Goal: Task Accomplishment & Management: Complete application form

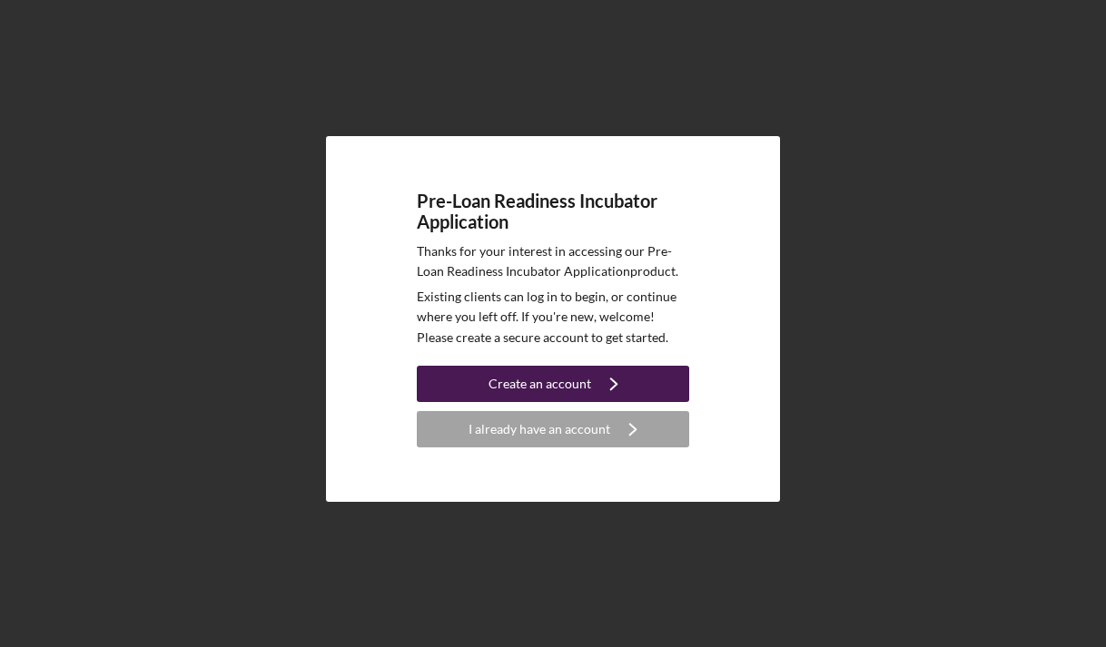
click at [588, 367] on div "Create an account" at bounding box center [539, 384] width 103 height 36
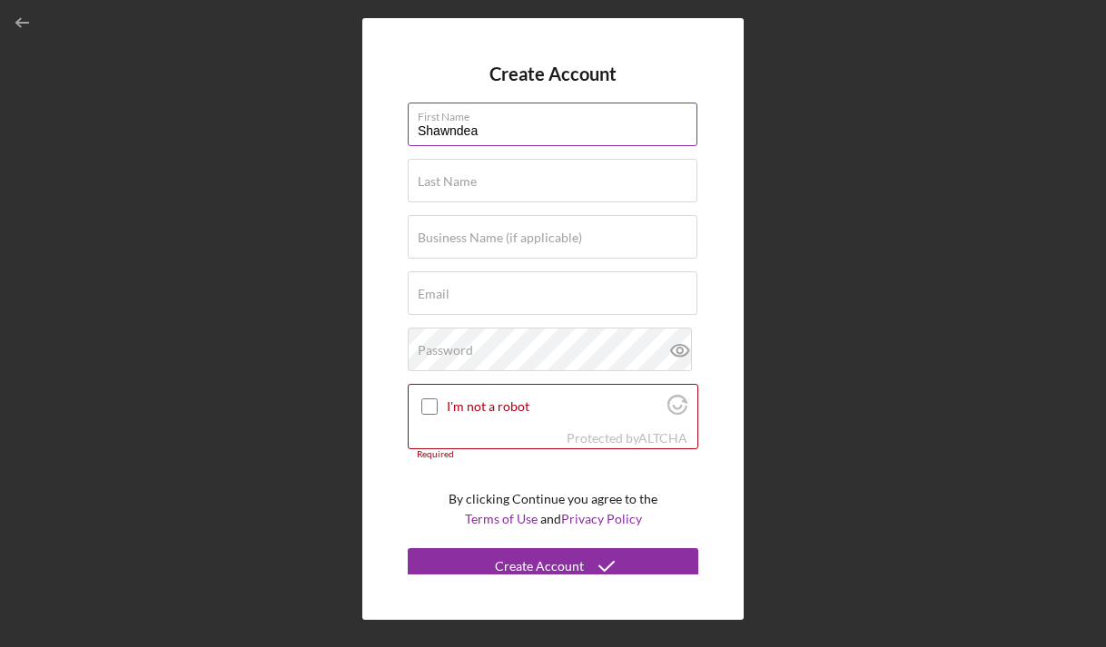
type input "Shawndea"
type input "Boyd"
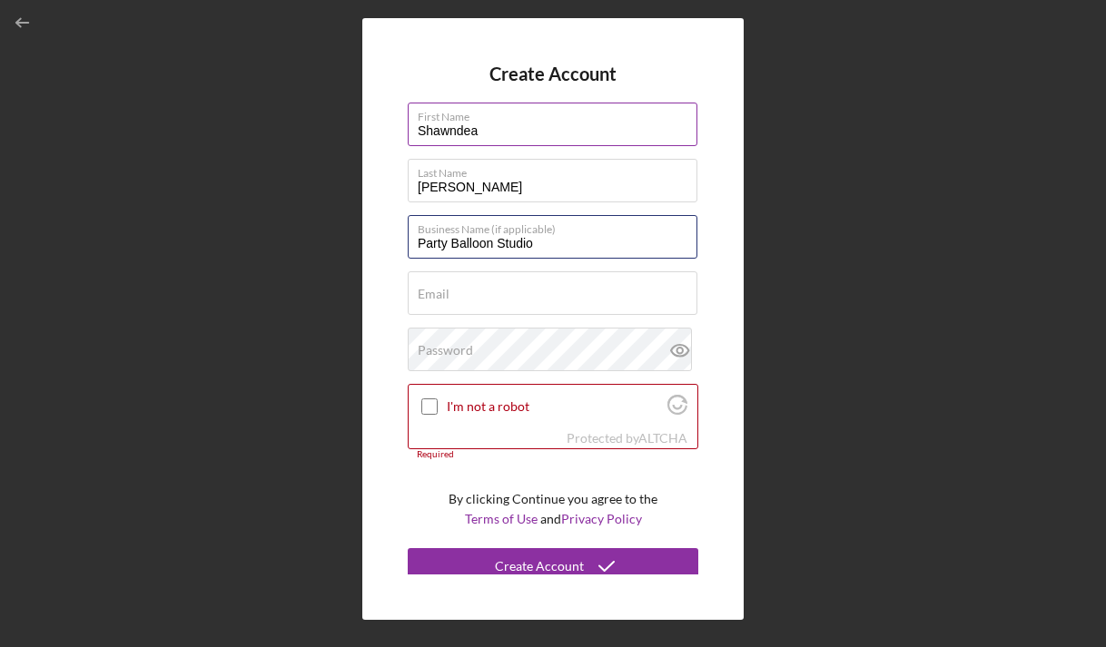
type input "Party Balloon Studio"
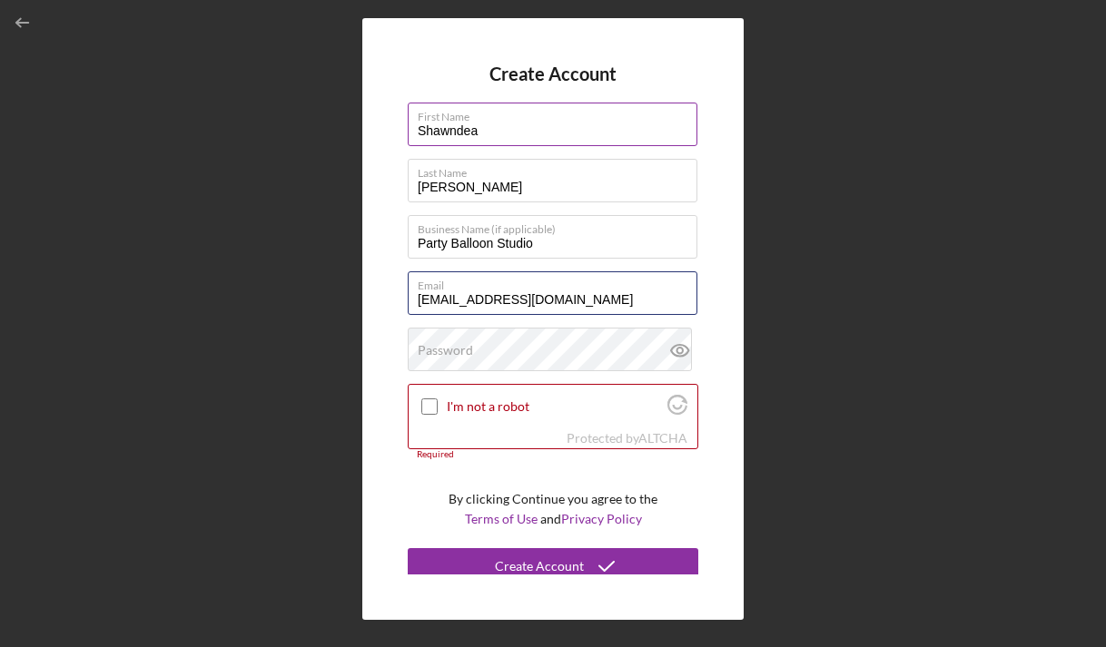
type input "[EMAIL_ADDRESS][DOMAIN_NAME]"
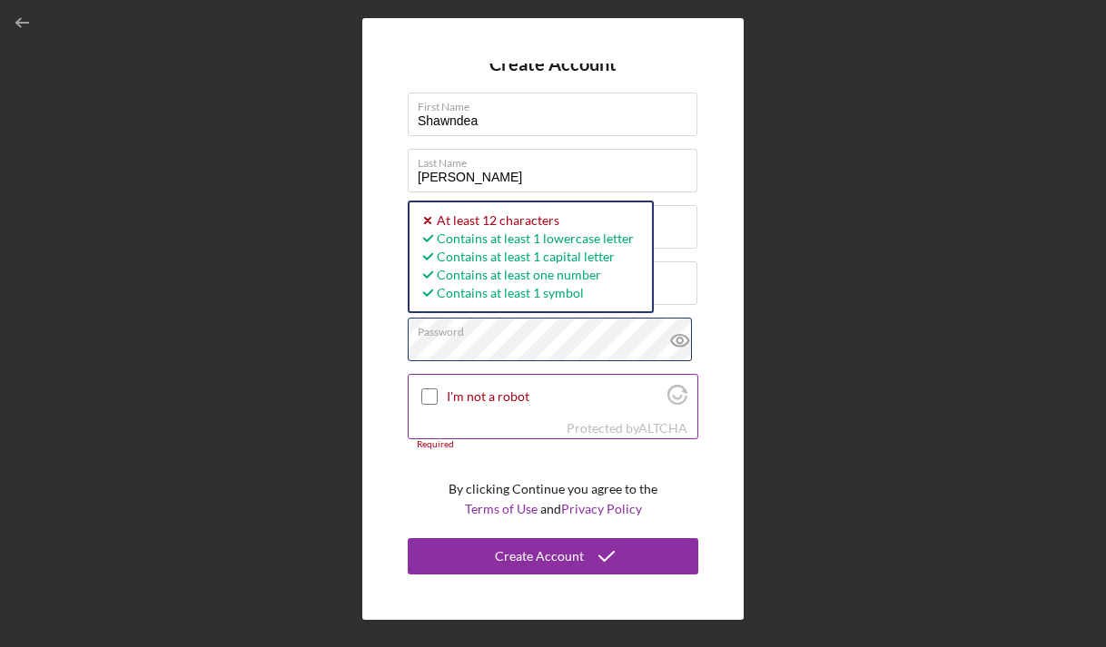
scroll to position [9, 0]
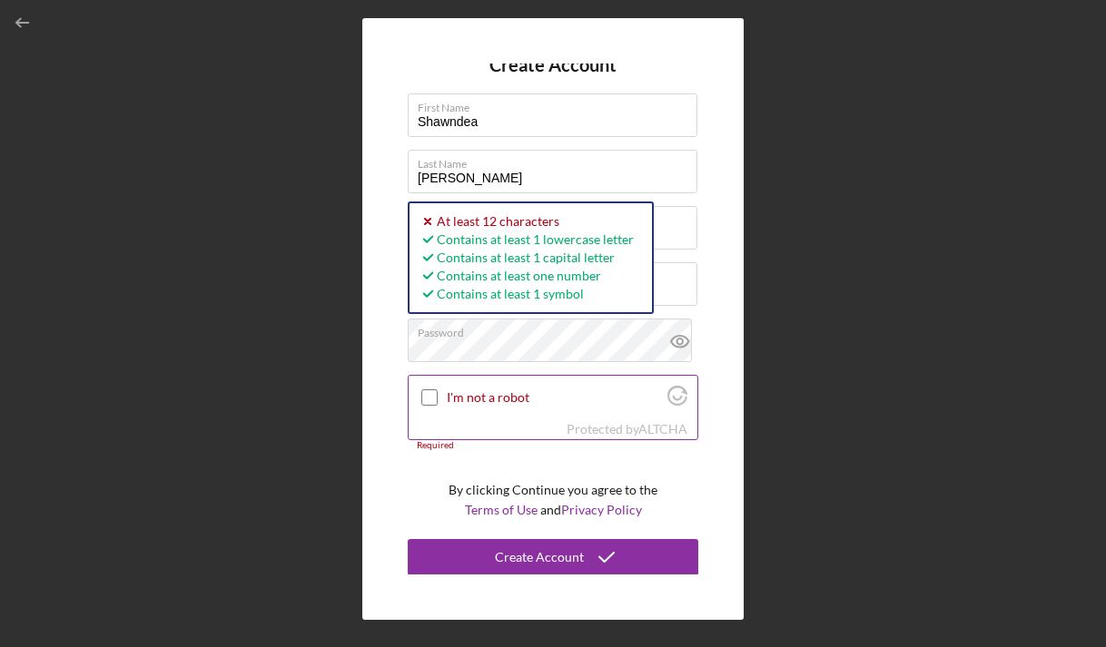
click at [424, 398] on input "I'm not a robot" at bounding box center [429, 397] width 16 height 16
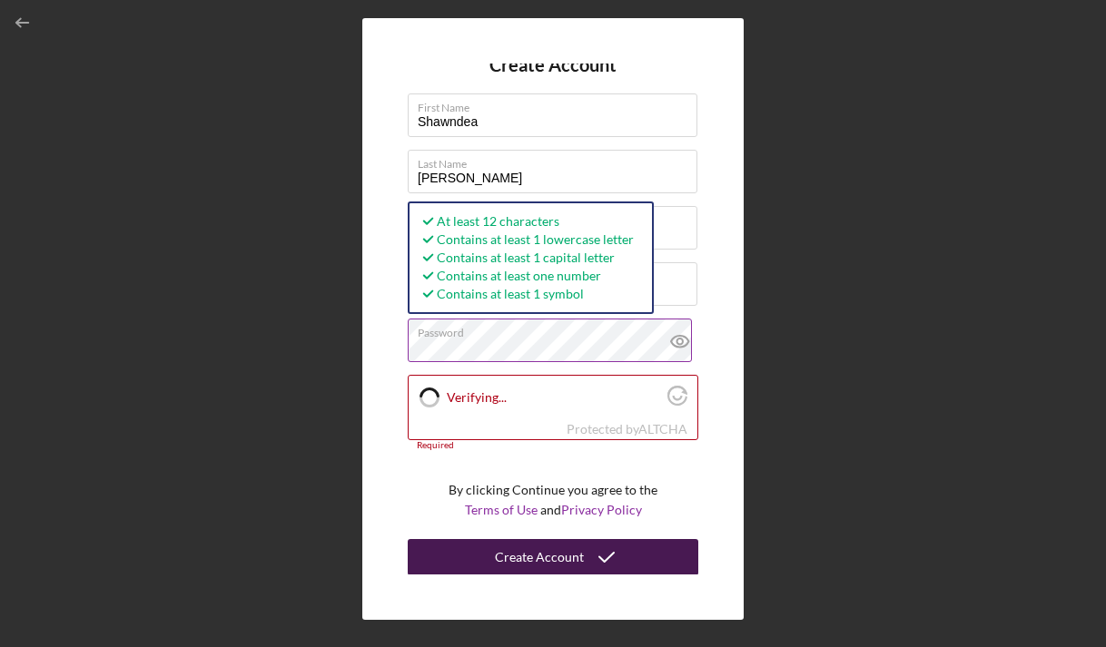
click at [516, 564] on div "Create Account" at bounding box center [539, 557] width 89 height 36
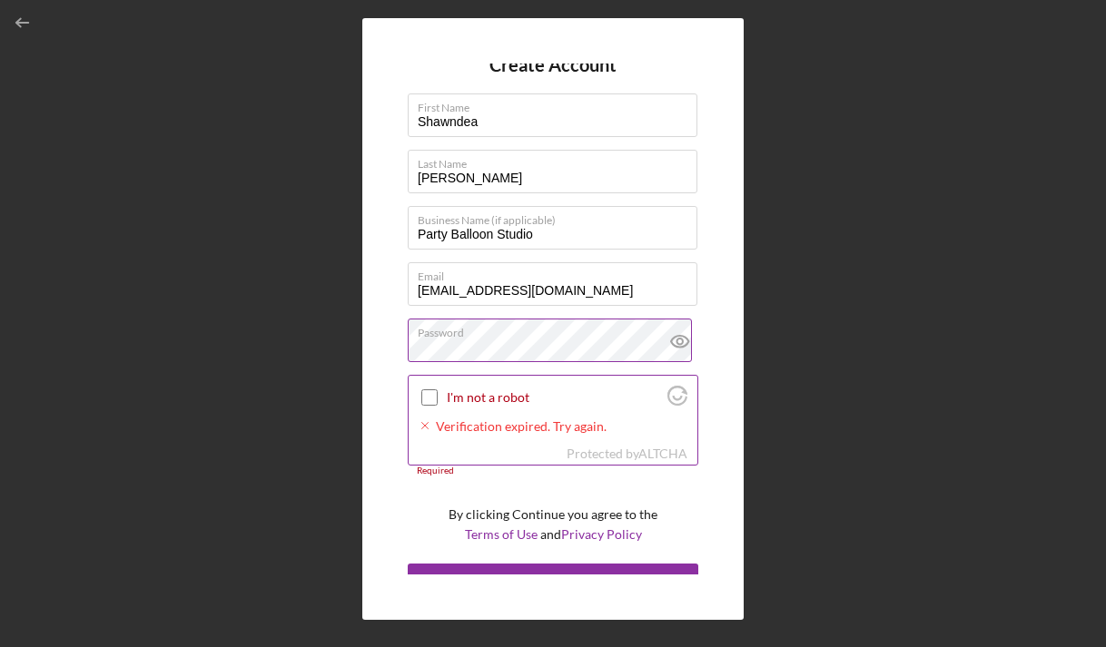
click at [427, 395] on input "I'm not a robot" at bounding box center [429, 397] width 16 height 16
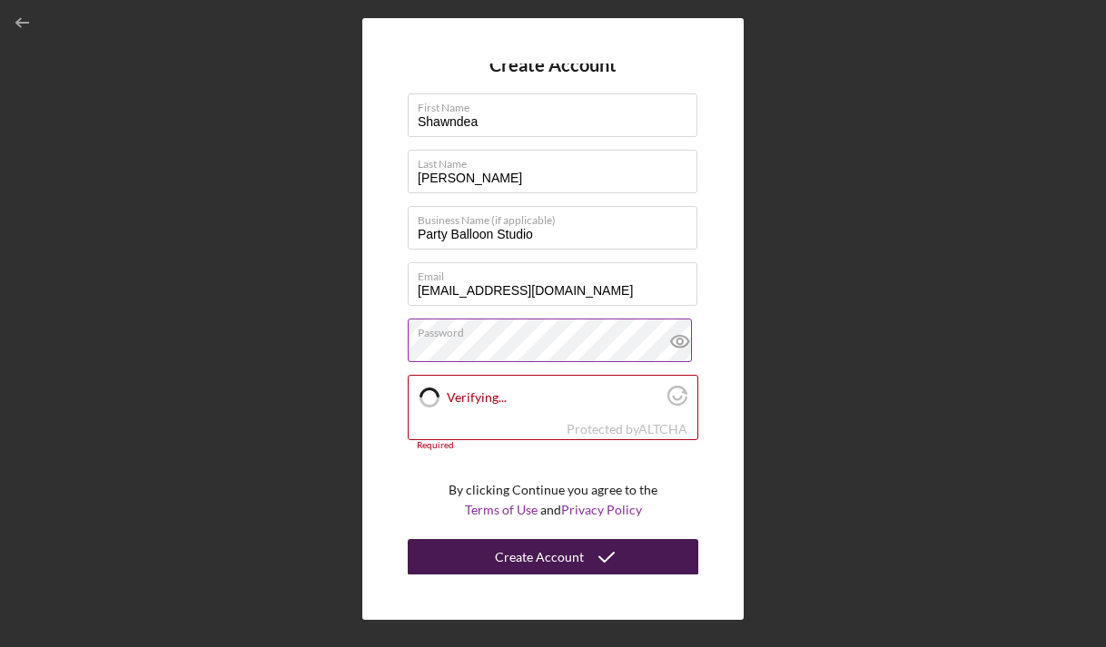
scroll to position [0, 0]
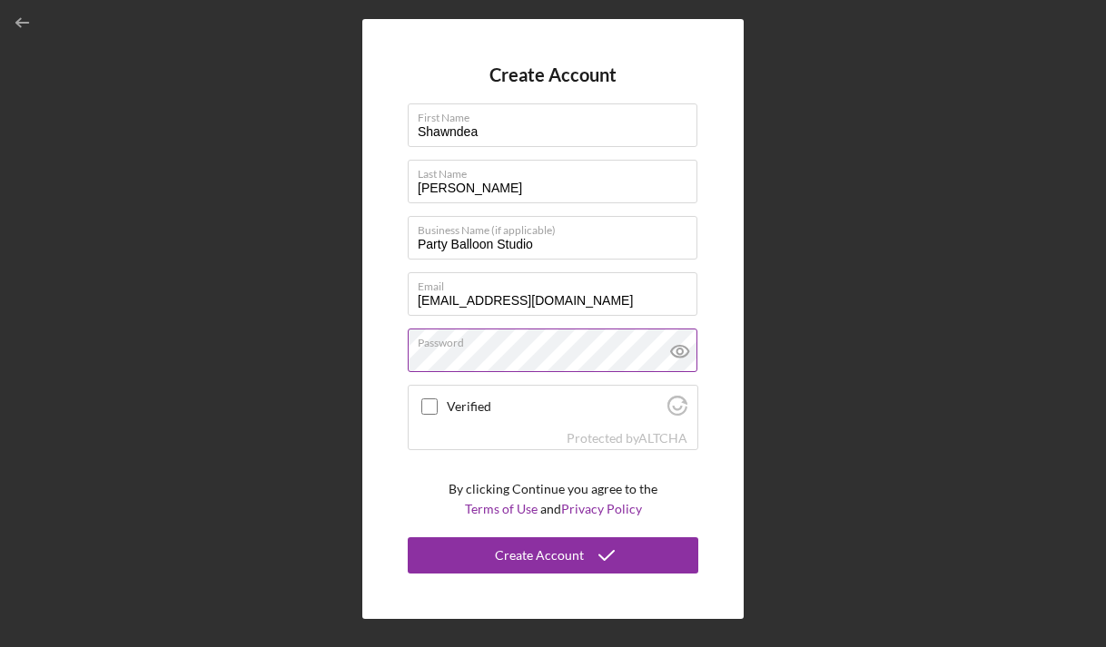
checkbox input "true"
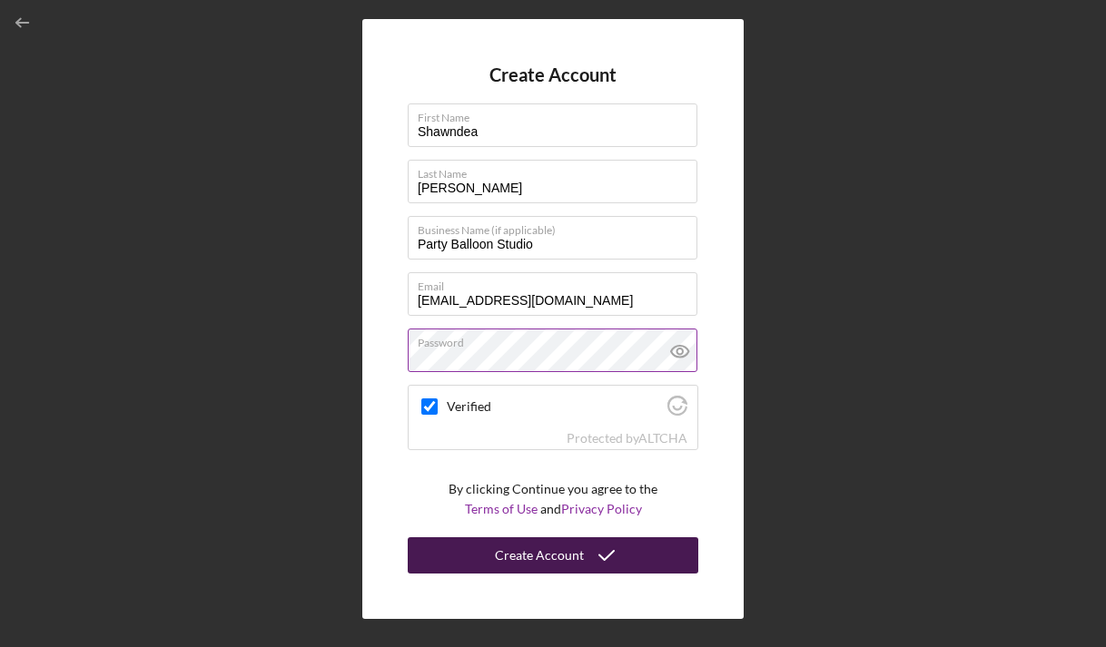
click at [532, 550] on div "Create Account" at bounding box center [539, 555] width 89 height 36
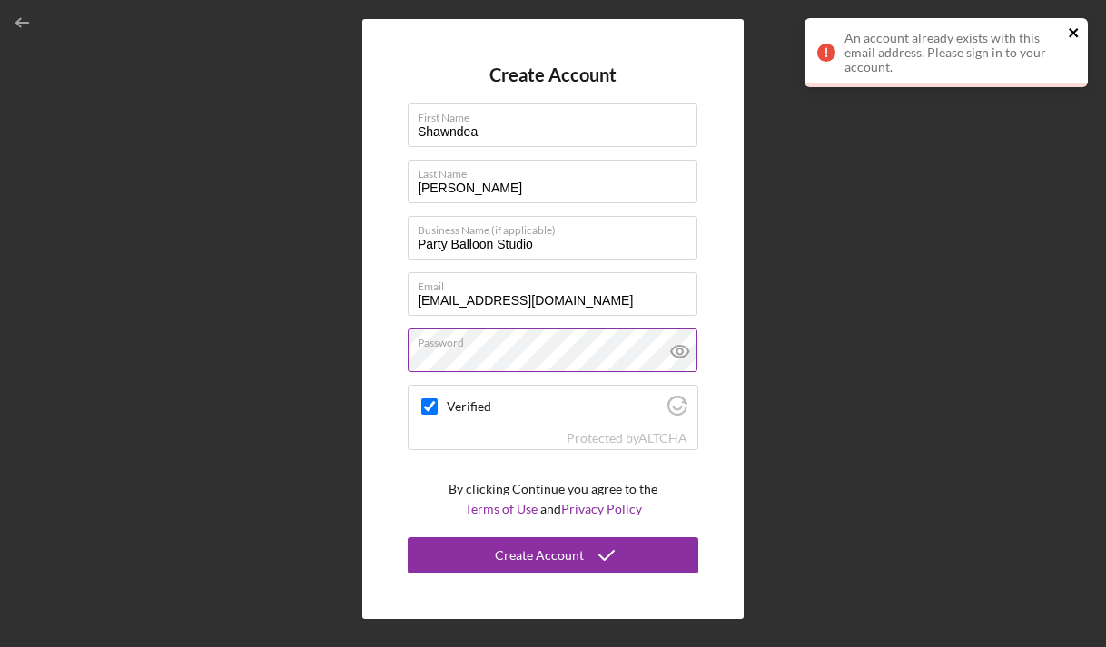
click at [1079, 34] on icon "close" at bounding box center [1073, 32] width 13 height 15
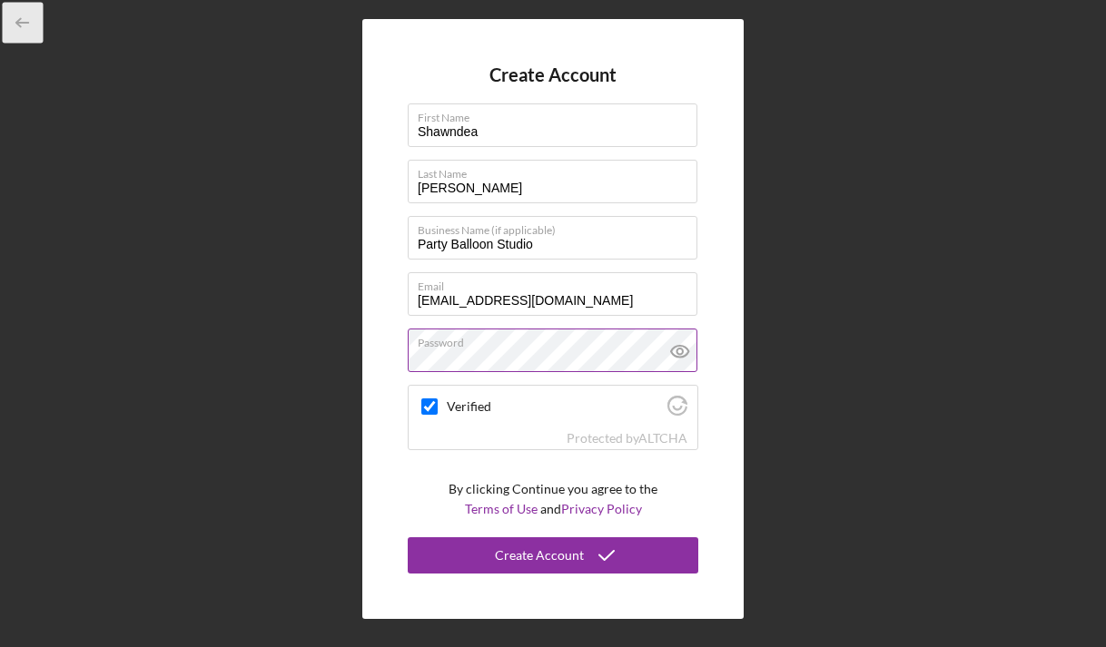
click at [18, 20] on polyline "button" at bounding box center [18, 23] width 5 height 8
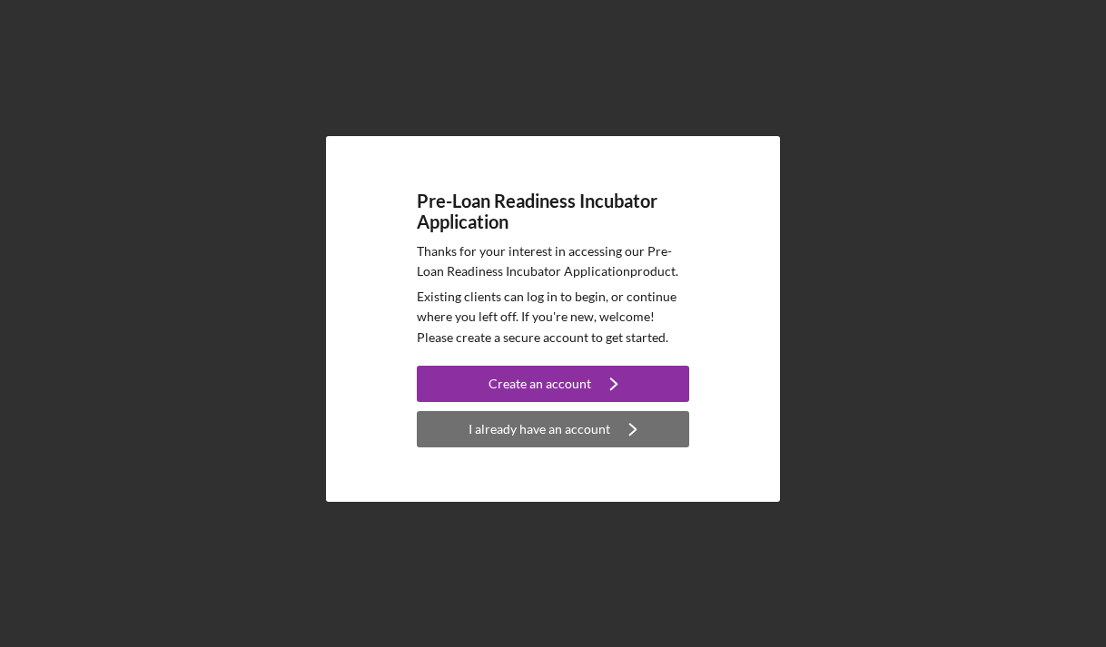
click at [546, 434] on div "I already have an account" at bounding box center [539, 429] width 142 height 36
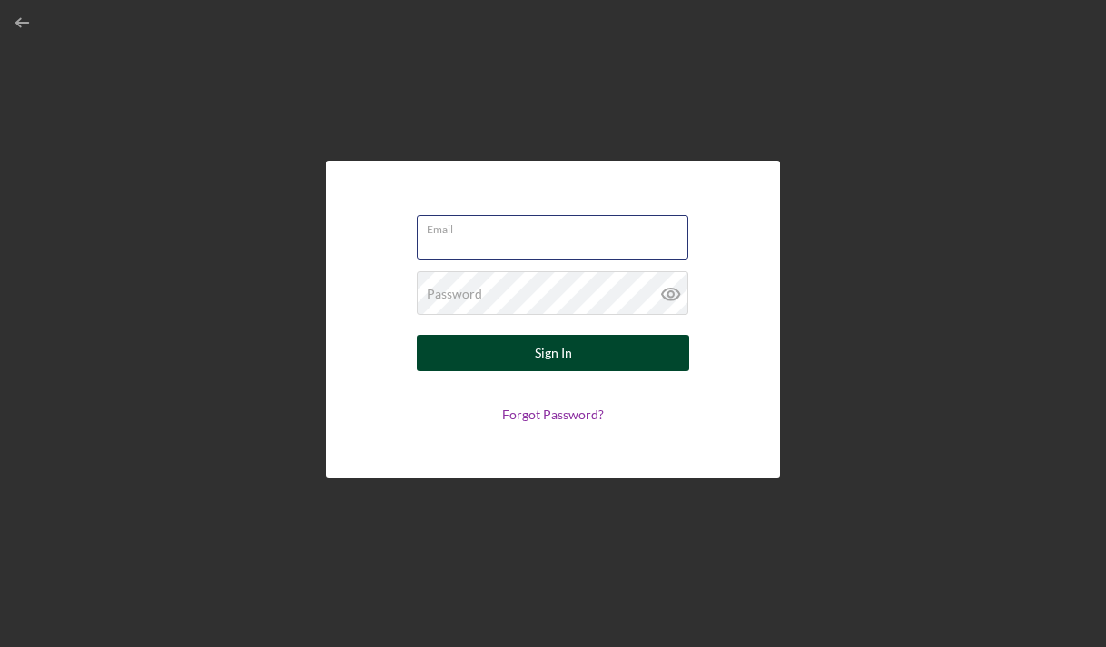
type input "[EMAIL_ADDRESS][DOMAIN_NAME]"
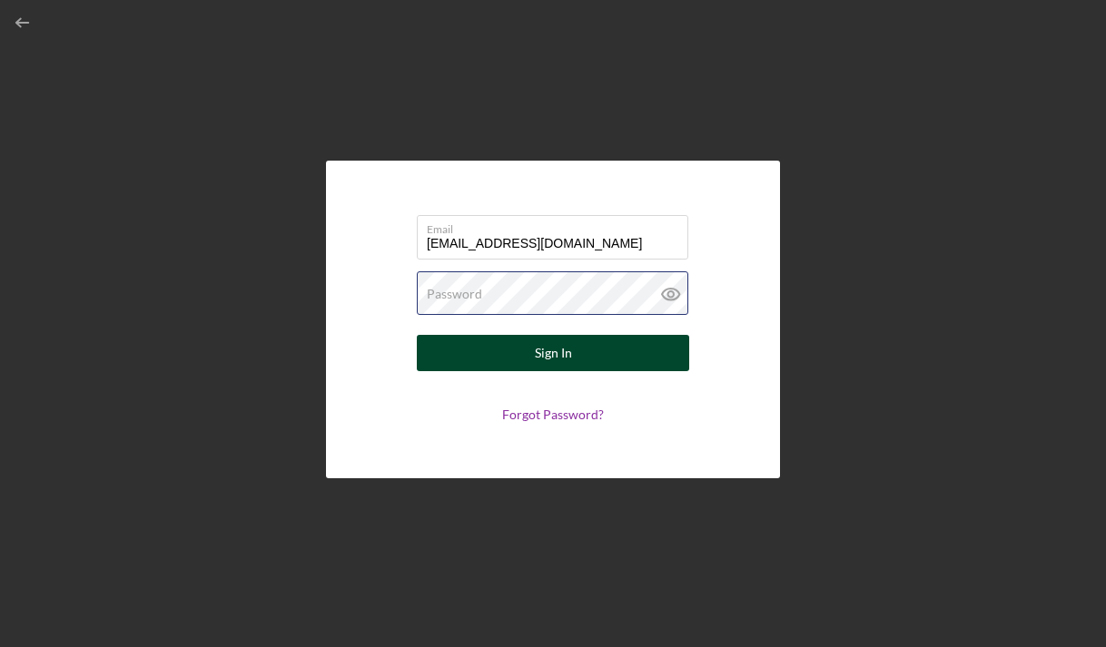
click at [553, 353] on button "Sign In" at bounding box center [553, 353] width 272 height 36
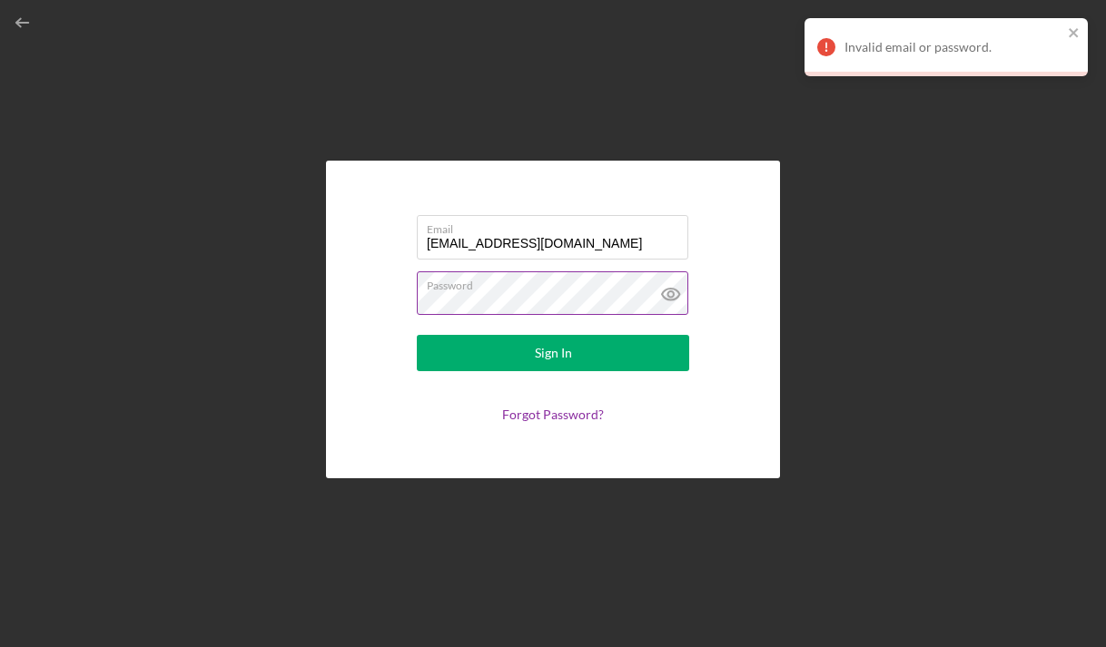
click at [675, 299] on icon at bounding box center [670, 295] width 17 height 12
click at [529, 414] on link "Forgot Password?" at bounding box center [553, 414] width 102 height 15
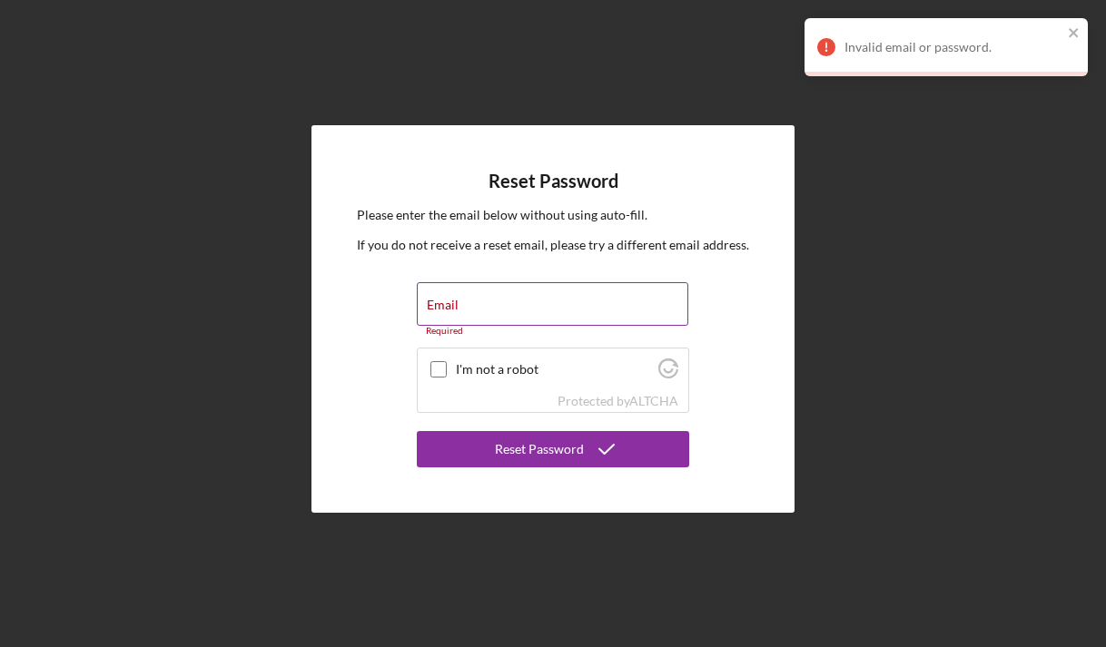
click at [562, 304] on div "Email Required" at bounding box center [553, 309] width 272 height 54
drag, startPoint x: 562, startPoint y: 304, endPoint x: 573, endPoint y: 288, distance: 19.6
click at [560, 303] on input "Email" at bounding box center [552, 304] width 271 height 44
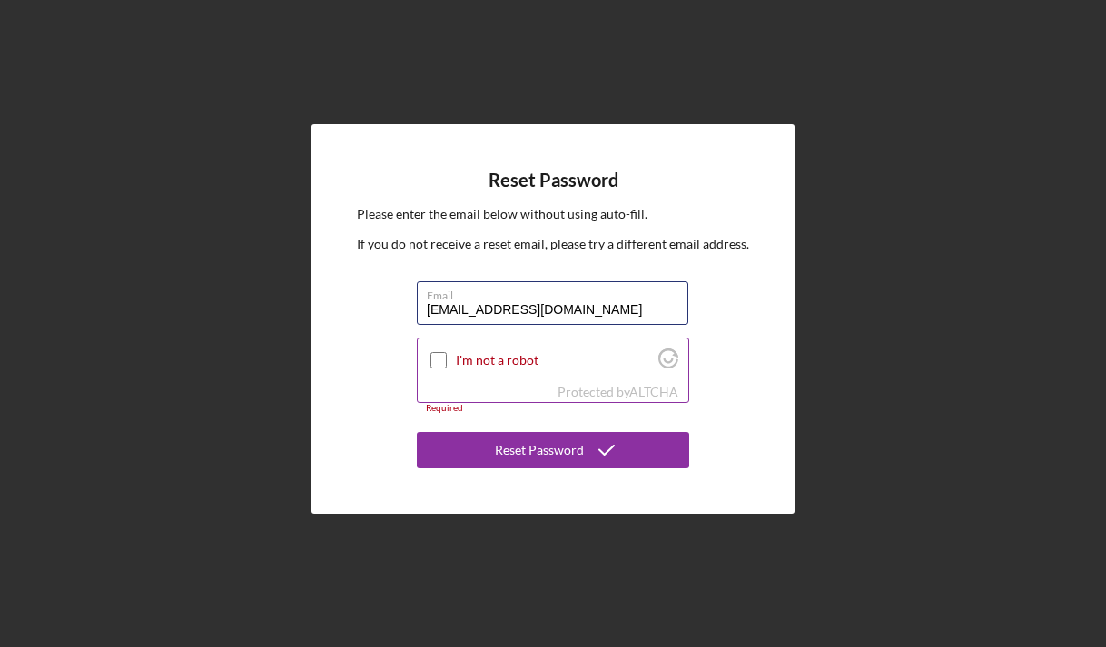
type input "[EMAIL_ADDRESS][DOMAIN_NAME]"
click at [435, 360] on input "I'm not a robot" at bounding box center [438, 360] width 16 height 16
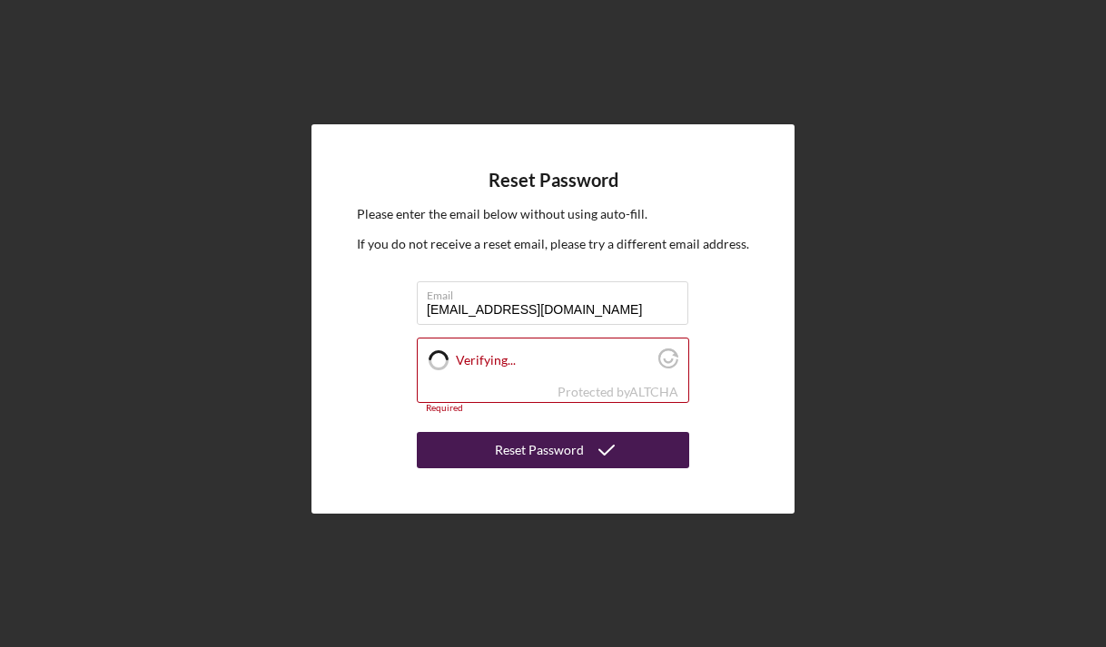
checkbox input "true"
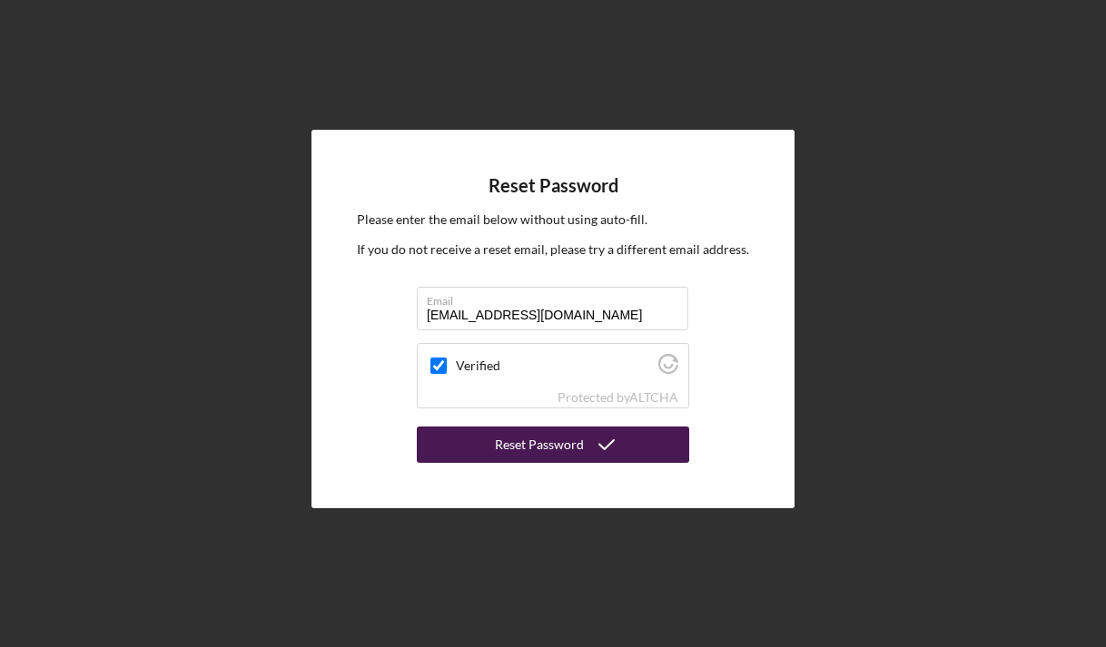
click at [629, 457] on button "Reset Password" at bounding box center [553, 445] width 272 height 36
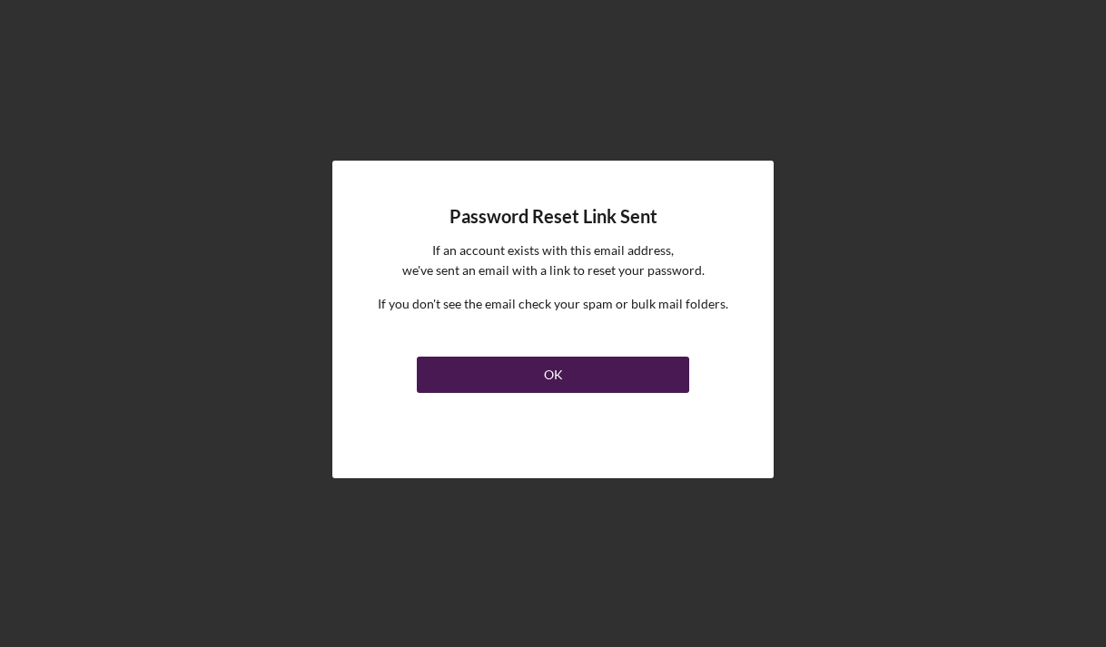
click at [549, 373] on div "OK" at bounding box center [553, 375] width 19 height 36
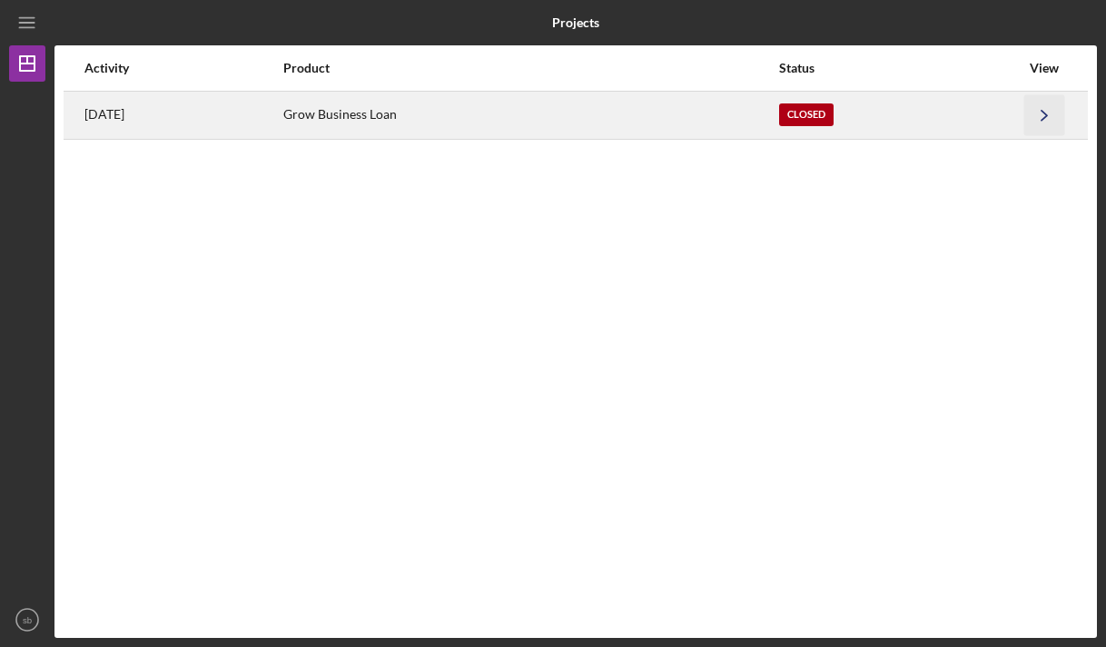
click at [1037, 116] on icon "Icon/Navigate" at bounding box center [1044, 114] width 41 height 41
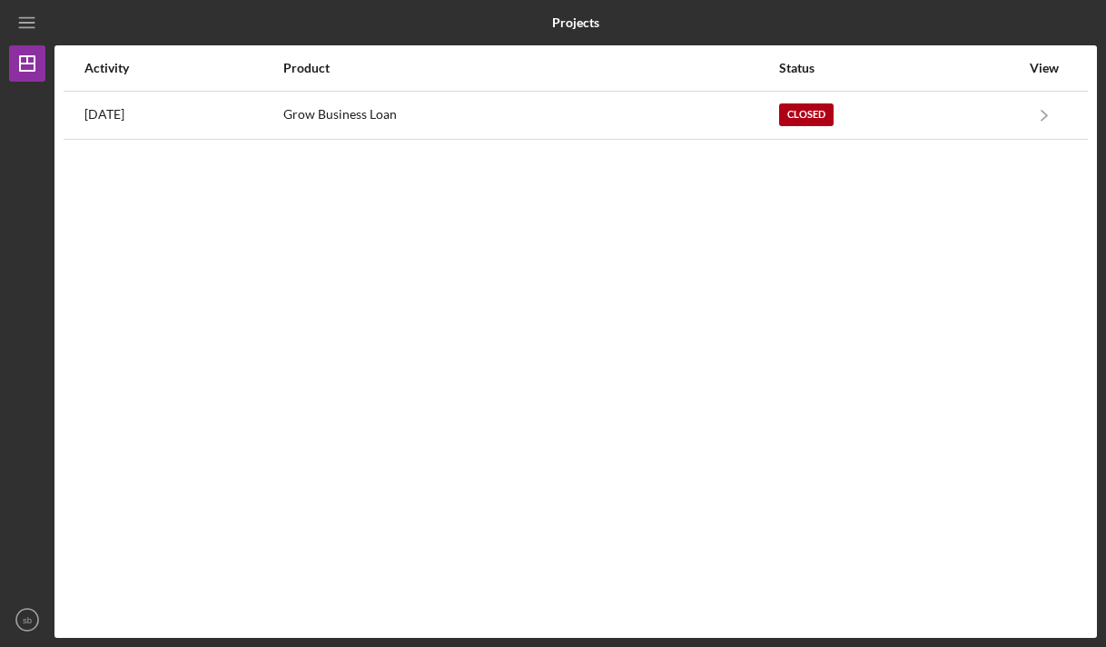
click at [21, 122] on div at bounding box center [27, 342] width 36 height 520
click at [816, 11] on div at bounding box center [923, 22] width 348 height 45
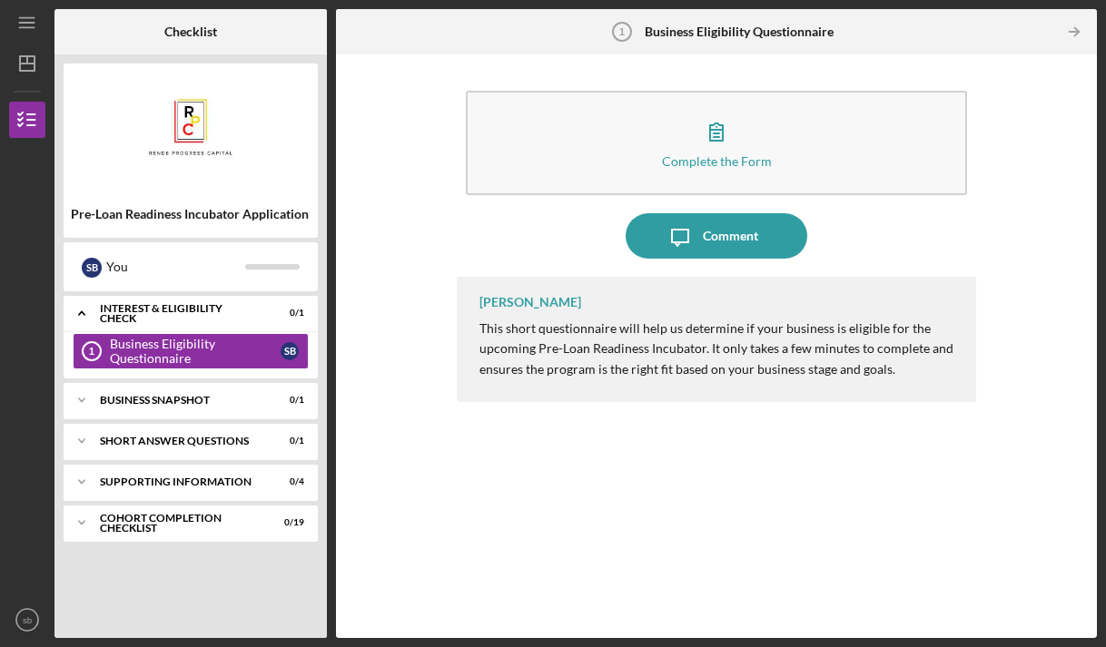
click at [618, 352] on p "This short questionnaire will help us determine if your business is eligible fo…" at bounding box center [718, 349] width 479 height 61
click at [84, 310] on icon "Icon/Expander" at bounding box center [82, 313] width 36 height 36
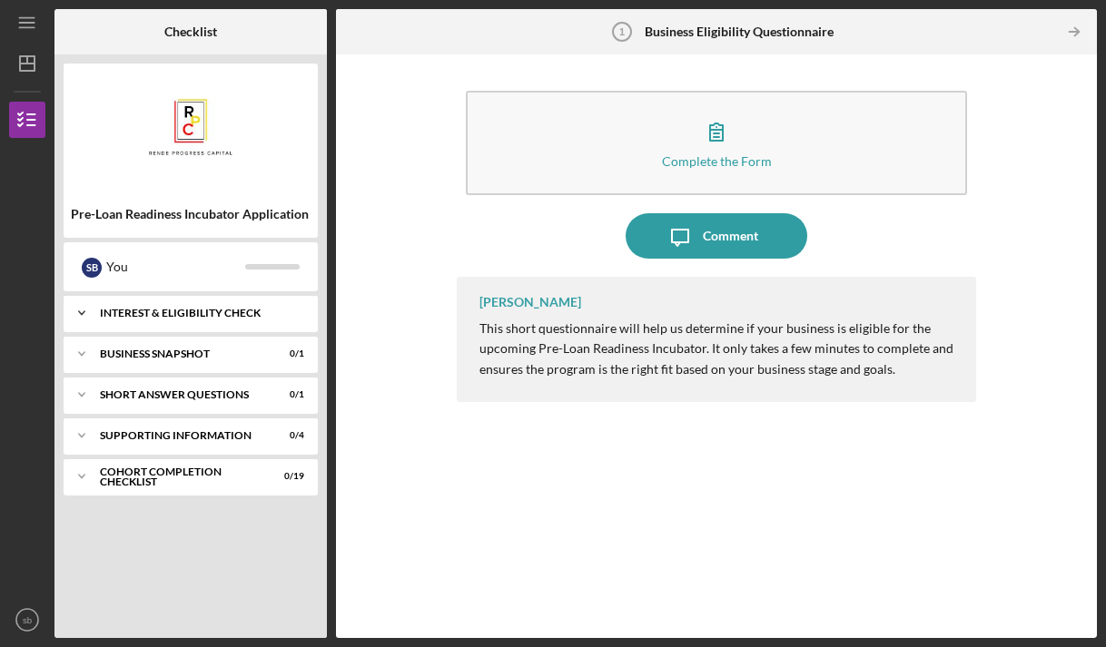
click at [84, 310] on icon "Icon/Expander" at bounding box center [82, 313] width 36 height 36
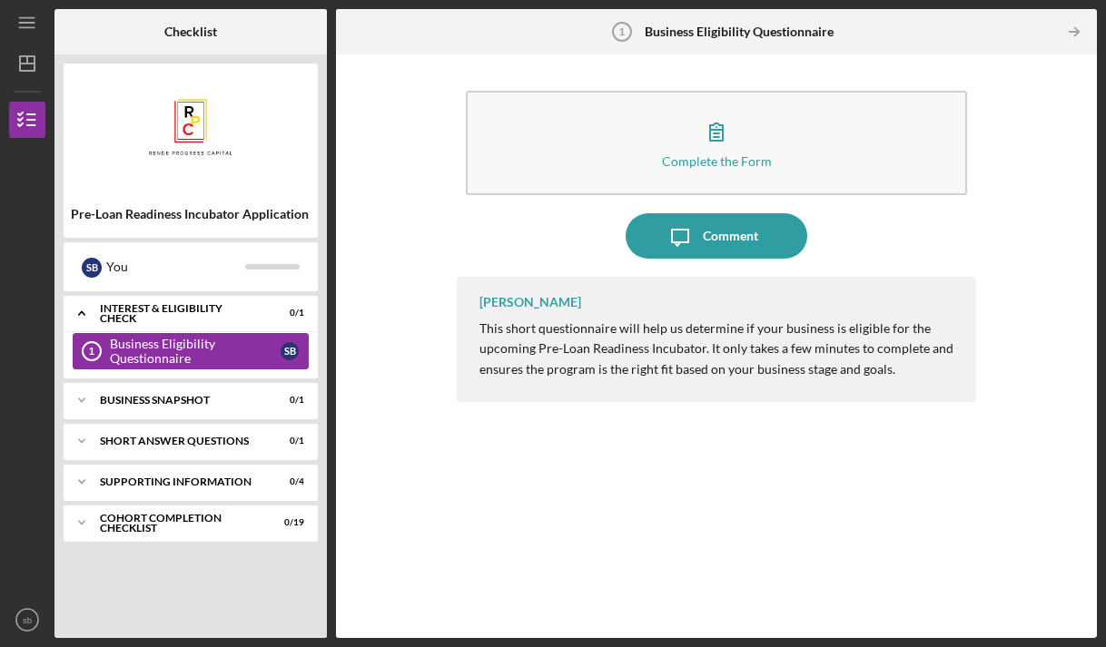
click at [158, 349] on div "Business Eligibility Questionnaire" at bounding box center [195, 351] width 171 height 29
click at [149, 398] on div "Business Snapshot" at bounding box center [197, 400] width 195 height 11
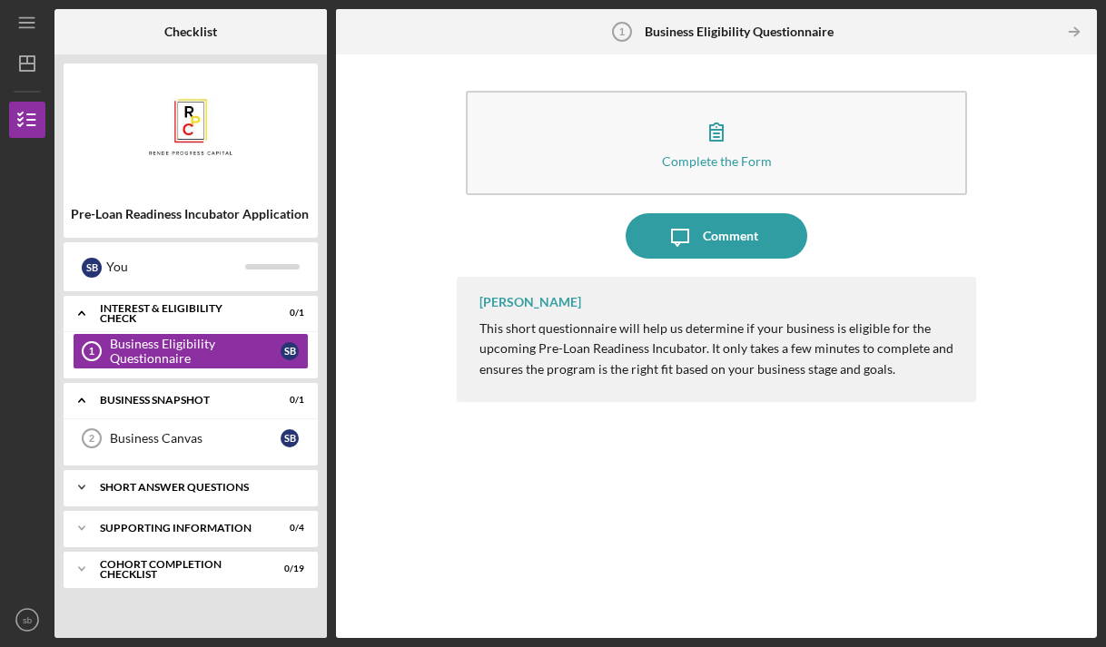
click at [152, 480] on div "Icon/Expander Short Answer Questions 0 / 1" at bounding box center [191, 487] width 254 height 36
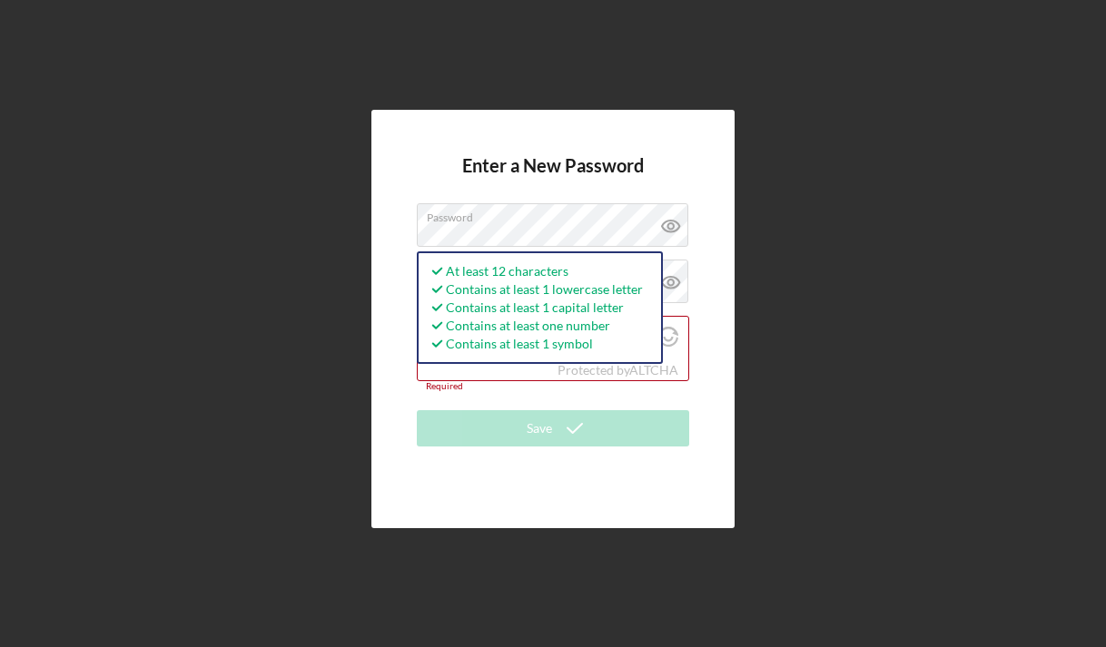
click at [438, 457] on form "Enter a New Password Password At least 12 characters Contains at least 1 lowerc…" at bounding box center [553, 318] width 272 height 327
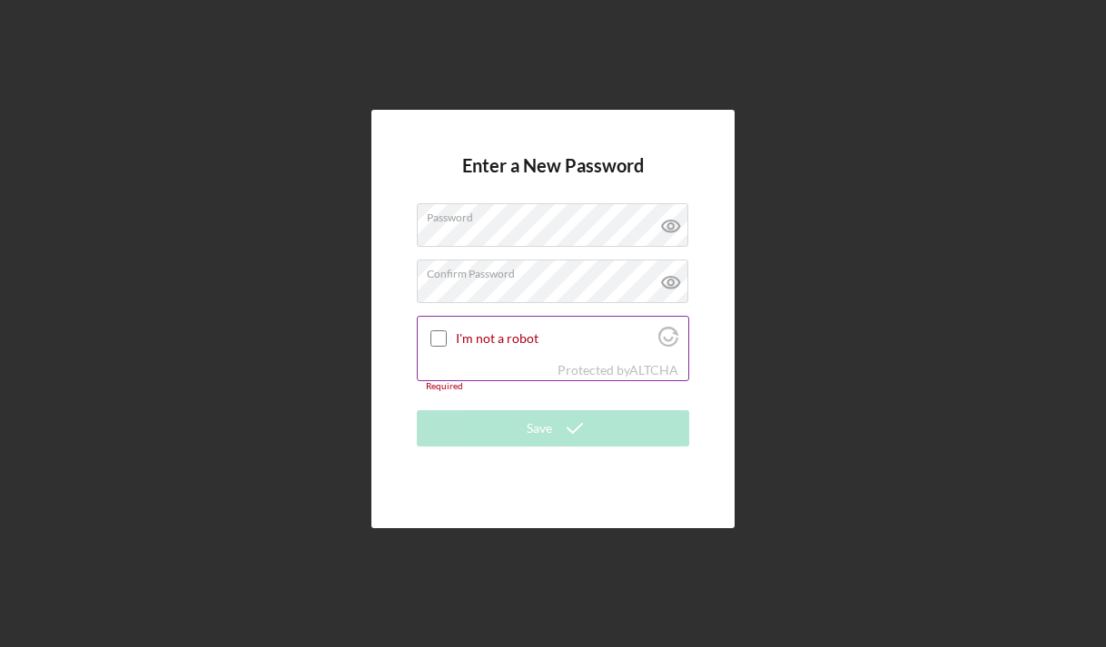
click at [438, 332] on input "I'm not a robot" at bounding box center [438, 338] width 16 height 16
checkbox input "true"
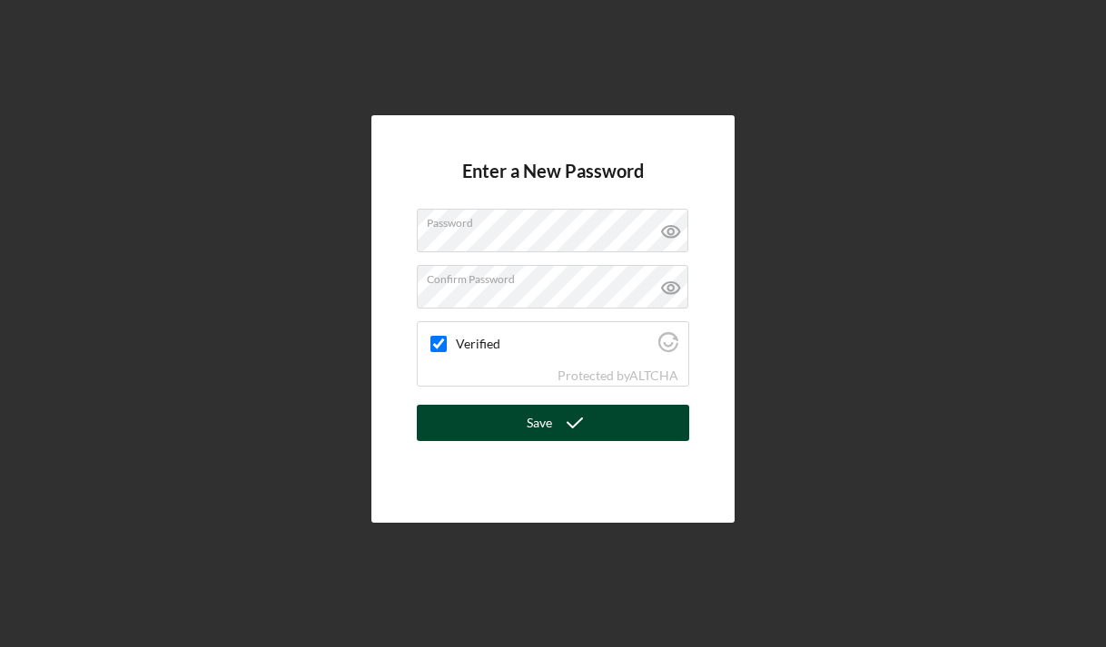
click at [568, 423] on polyline "submit" at bounding box center [574, 422] width 15 height 9
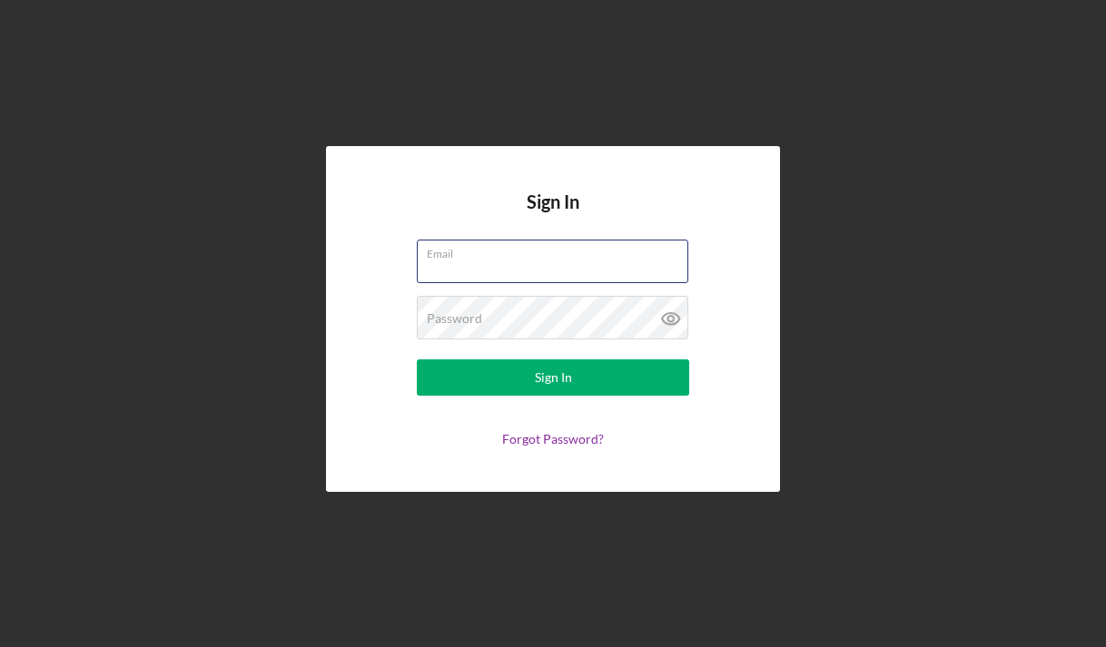
type input "[EMAIL_ADDRESS][DOMAIN_NAME]"
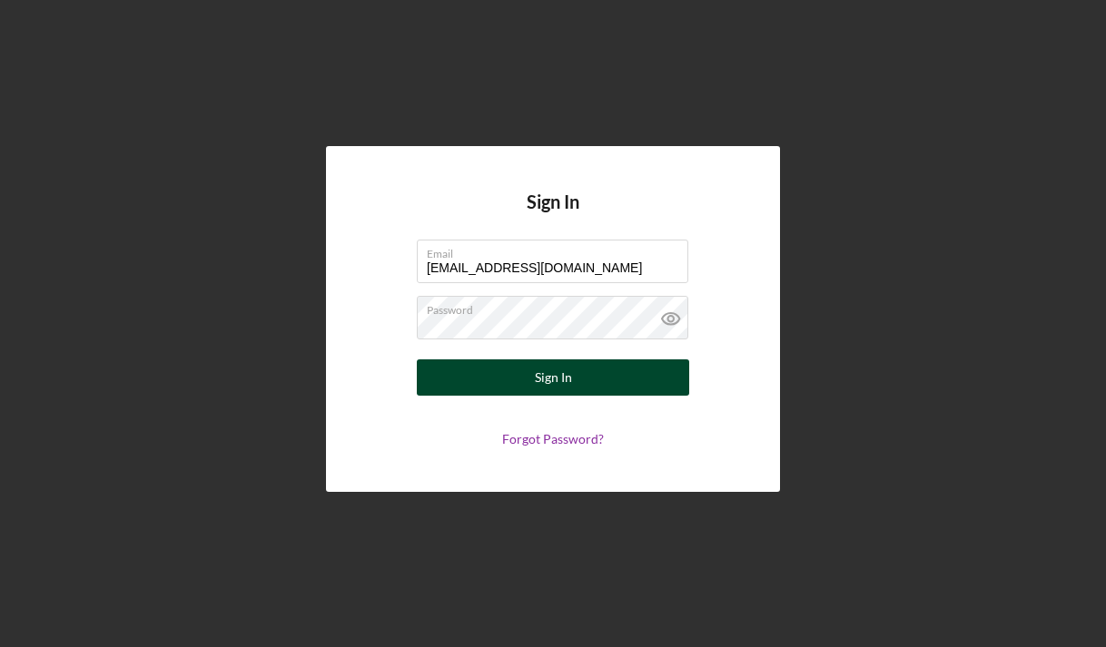
click at [564, 376] on div "Sign In" at bounding box center [553, 377] width 37 height 36
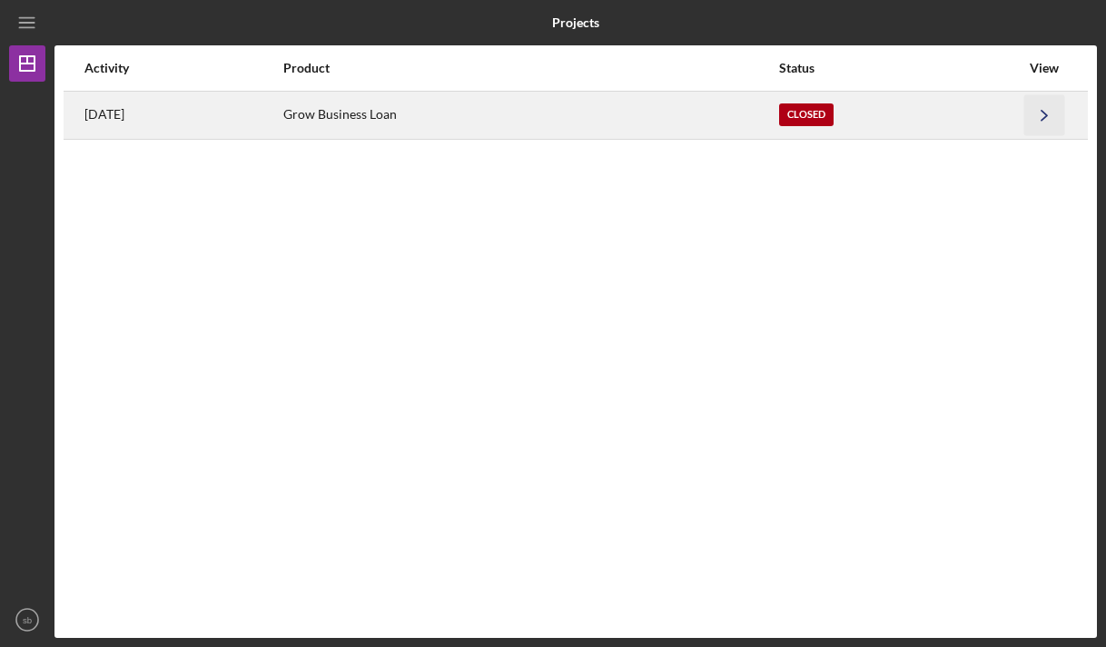
click at [1046, 112] on icon "Icon/Navigate" at bounding box center [1044, 114] width 41 height 41
